Goal: Information Seeking & Learning: Learn about a topic

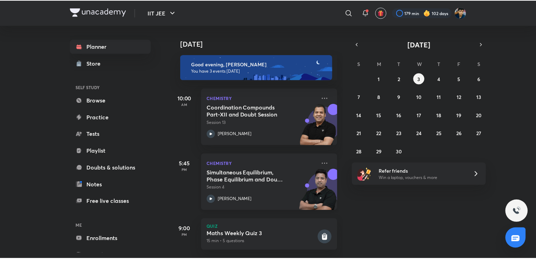
scroll to position [9, 0]
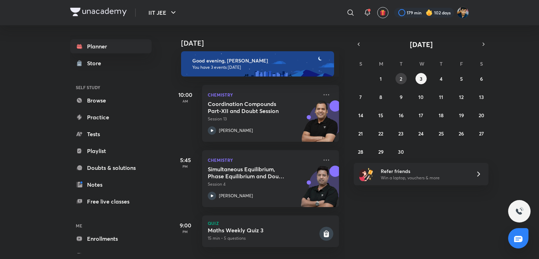
click at [397, 81] on button "2" at bounding box center [401, 78] width 11 height 11
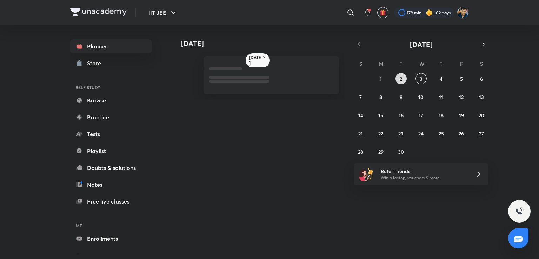
click at [397, 81] on button "2" at bounding box center [401, 78] width 11 height 11
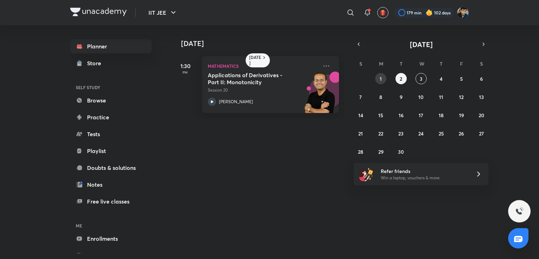
click at [384, 78] on button "1" at bounding box center [380, 78] width 11 height 11
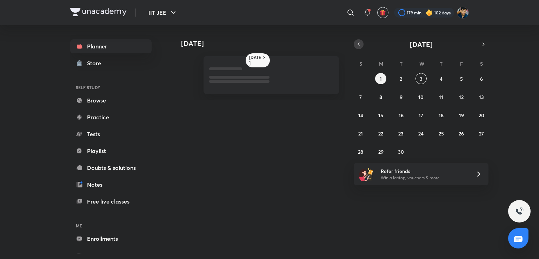
click at [358, 41] on button "button" at bounding box center [359, 44] width 10 height 10
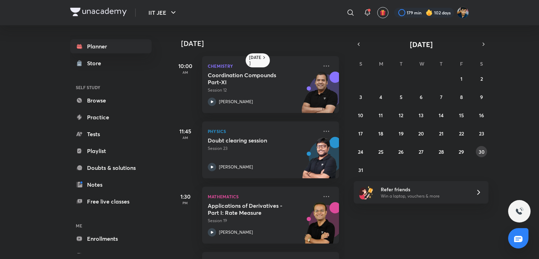
click at [478, 151] on button "30" at bounding box center [481, 151] width 11 height 11
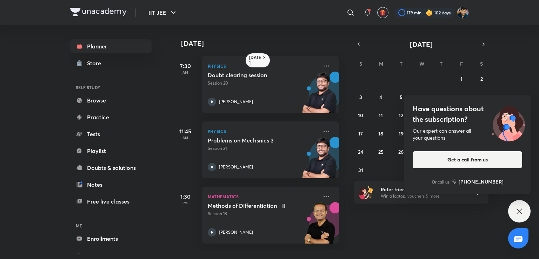
click at [515, 209] on icon at bounding box center [519, 211] width 8 height 8
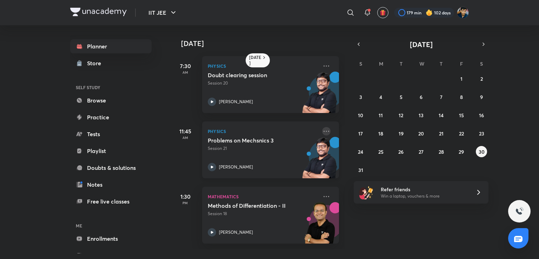
click at [324, 131] on icon at bounding box center [327, 131] width 6 height 1
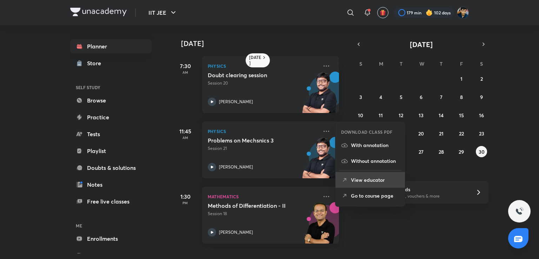
click at [353, 180] on p "View educator" at bounding box center [375, 179] width 48 height 7
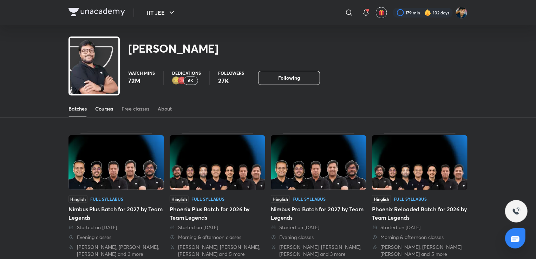
click at [101, 117] on span at bounding box center [104, 117] width 18 height 1
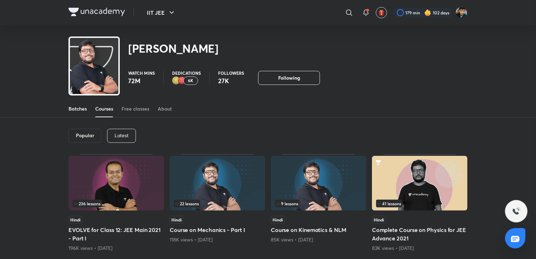
click at [84, 110] on div "Batches" at bounding box center [77, 108] width 18 height 7
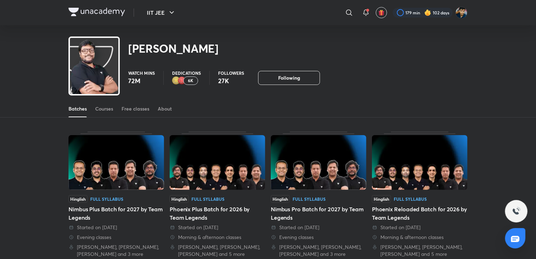
click at [93, 111] on div "Batches Courses Free classes About" at bounding box center [267, 108] width 399 height 17
click at [110, 113] on link "Courses" at bounding box center [104, 108] width 18 height 17
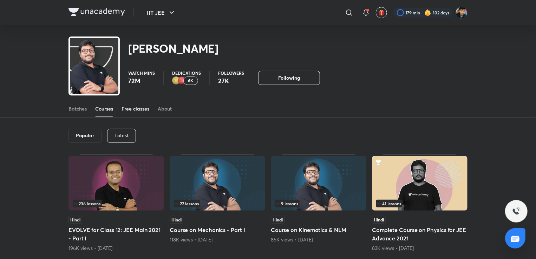
click at [137, 107] on div "Free classes" at bounding box center [135, 108] width 28 height 7
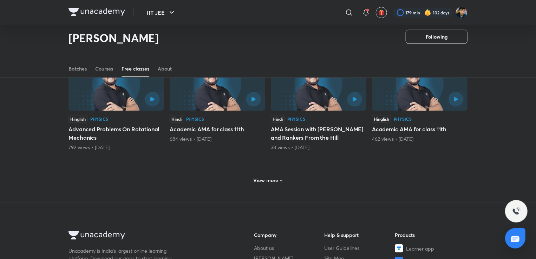
scroll to position [310, 0]
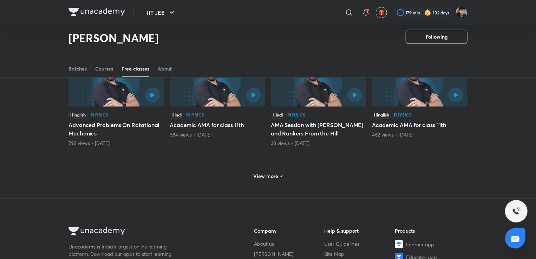
click at [257, 174] on h6 "View more" at bounding box center [265, 176] width 25 height 7
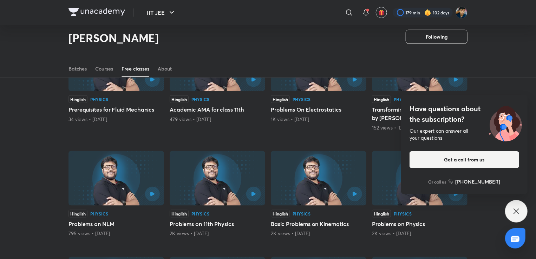
scroll to position [440, 0]
click at [517, 208] on icon at bounding box center [516, 211] width 8 height 8
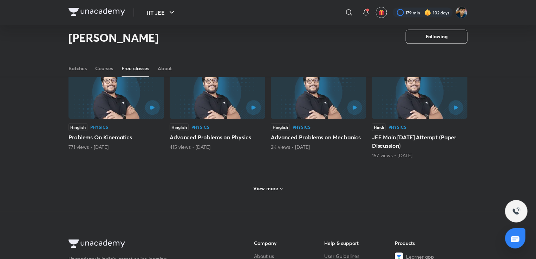
scroll to position [633, 0]
click at [260, 185] on h6 "View more" at bounding box center [265, 188] width 25 height 7
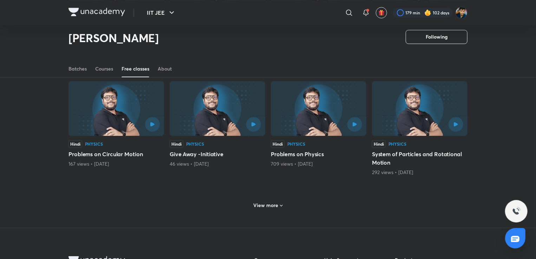
scroll to position [960, 0]
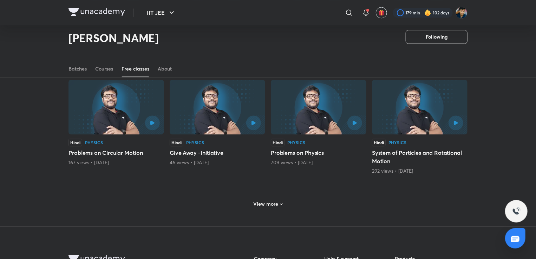
click at [268, 203] on h6 "View more" at bounding box center [265, 203] width 25 height 7
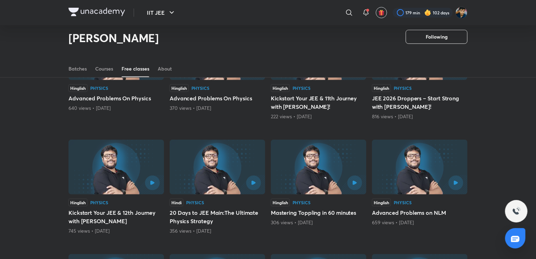
scroll to position [101, 0]
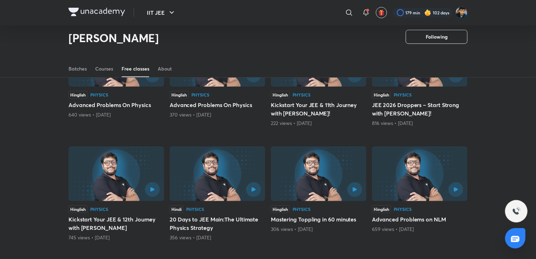
click at [234, 178] on img at bounding box center [217, 173] width 95 height 55
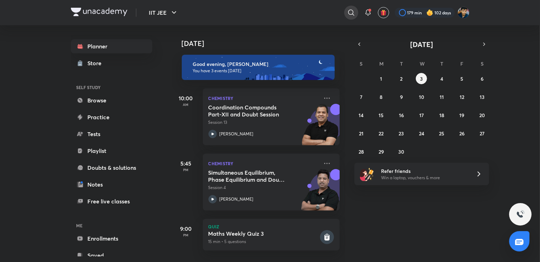
click at [349, 13] on icon at bounding box center [351, 12] width 8 height 8
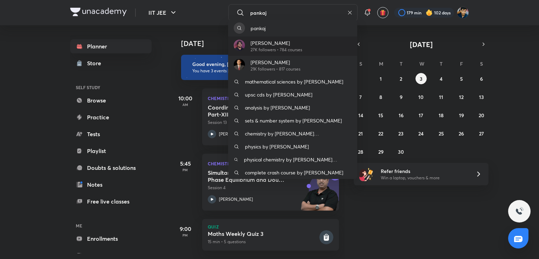
type input "pankaj"
click at [304, 44] on div "[PERSON_NAME] 27K followers • 784 courses" at bounding box center [292, 46] width 129 height 19
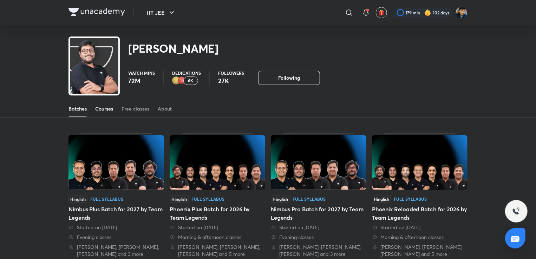
click at [103, 100] on link "Courses" at bounding box center [104, 108] width 18 height 17
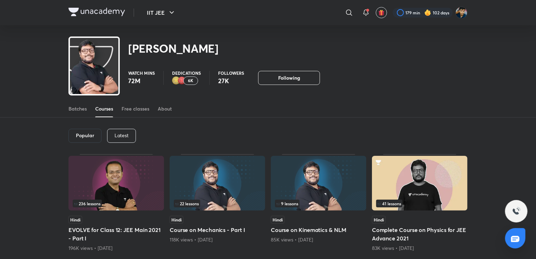
click at [118, 137] on p "Latest" at bounding box center [121, 136] width 14 height 6
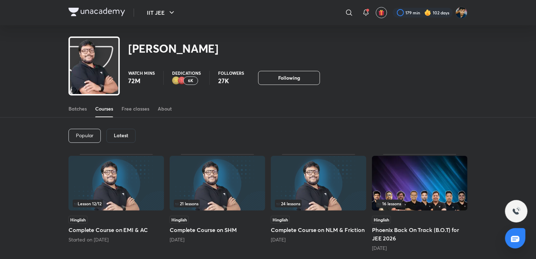
click at [93, 133] on p "Popular" at bounding box center [85, 136] width 18 height 6
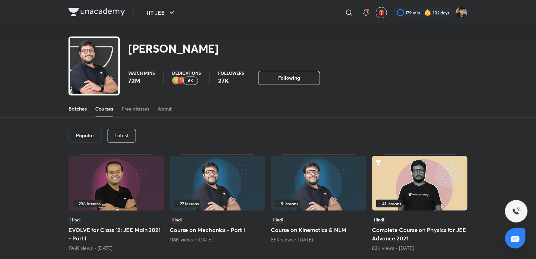
click at [75, 115] on link "Batches" at bounding box center [77, 108] width 18 height 17
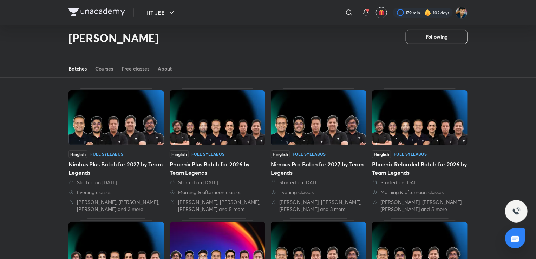
scroll to position [22, 0]
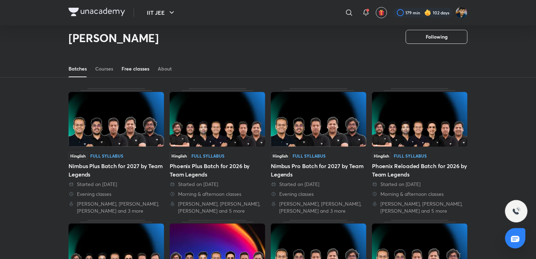
click at [126, 75] on link "Free classes" at bounding box center [135, 68] width 28 height 17
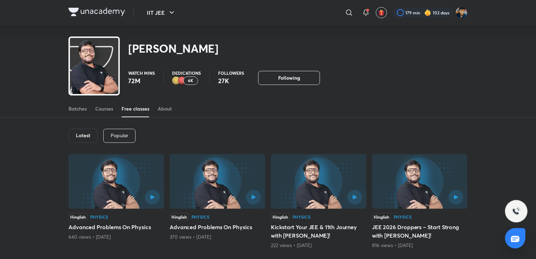
click at [88, 103] on div "Batches Courses Free classes About" at bounding box center [267, 108] width 399 height 17
click at [82, 109] on div "Batches" at bounding box center [77, 108] width 18 height 7
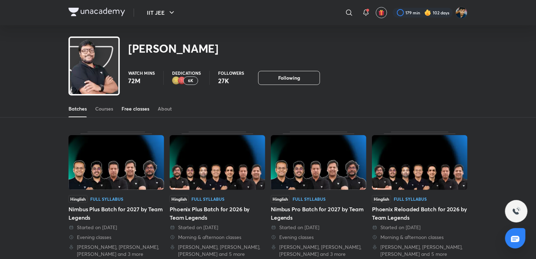
scroll to position [31, 0]
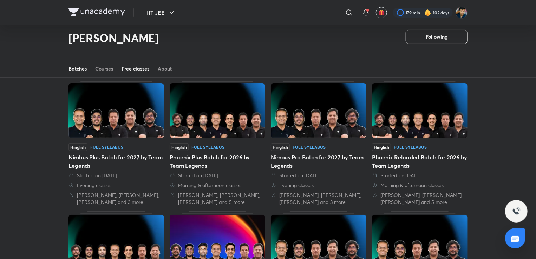
click at [133, 68] on div "Free classes" at bounding box center [135, 68] width 28 height 7
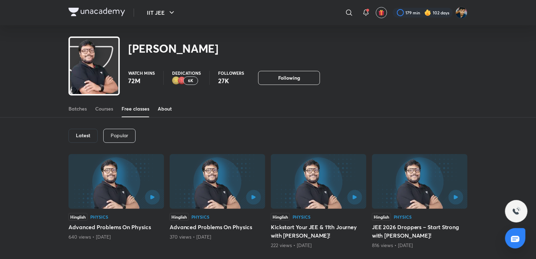
click at [160, 112] on link "About" at bounding box center [165, 108] width 14 height 17
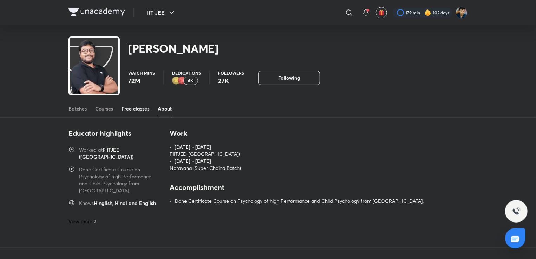
click at [140, 107] on div "Free classes" at bounding box center [135, 108] width 28 height 7
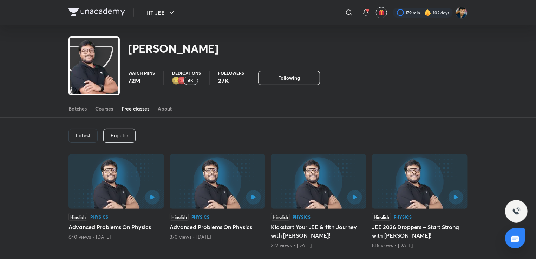
click at [87, 128] on div "Latest Popular" at bounding box center [267, 136] width 399 height 37
click at [87, 131] on div "Latest" at bounding box center [82, 136] width 29 height 14
click at [117, 135] on p "Popular" at bounding box center [120, 136] width 18 height 6
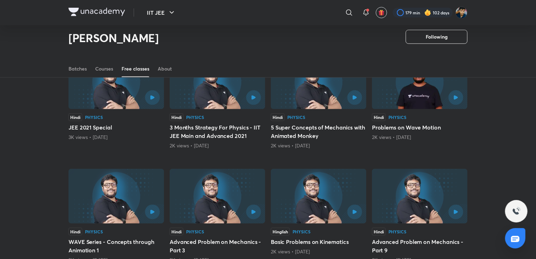
scroll to position [197, 0]
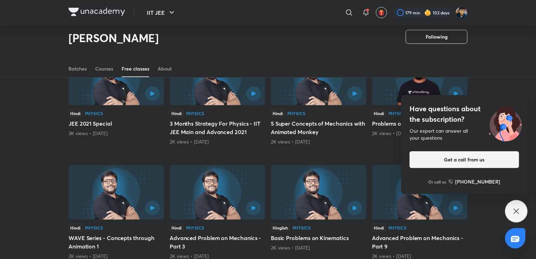
click at [201, 107] on div "Hindi Physics 3 Months Strategy For Physics - IIT JEE Main and Advanced 2021 2K…" at bounding box center [217, 98] width 95 height 95
